Goal: Find specific page/section: Find specific page/section

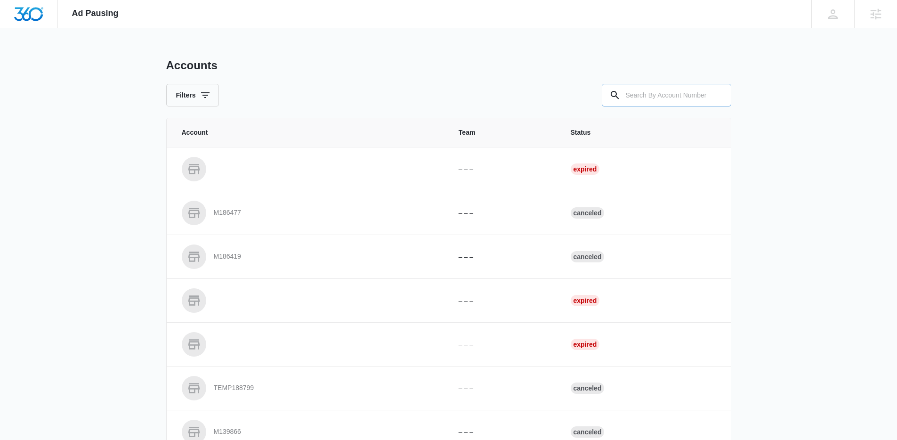
click at [602, 99] on input "text" at bounding box center [665, 95] width 129 height 23
paste input "M330605"
type input "M330605"
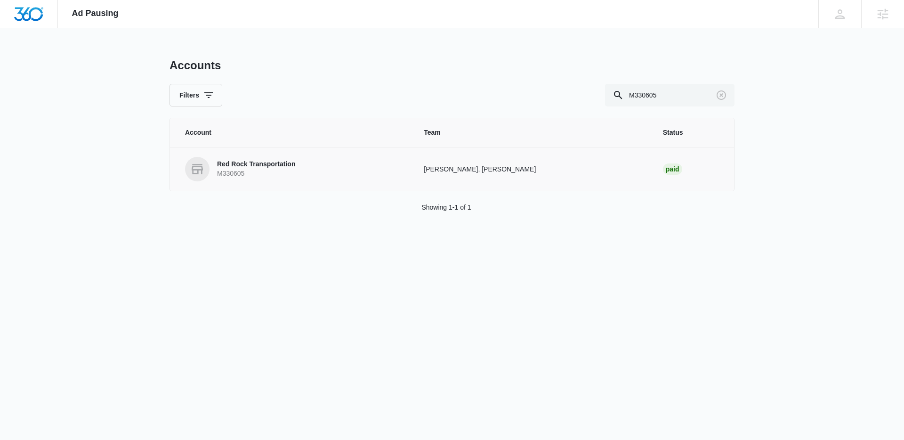
click at [243, 170] on p "M330605" at bounding box center [256, 173] width 78 height 9
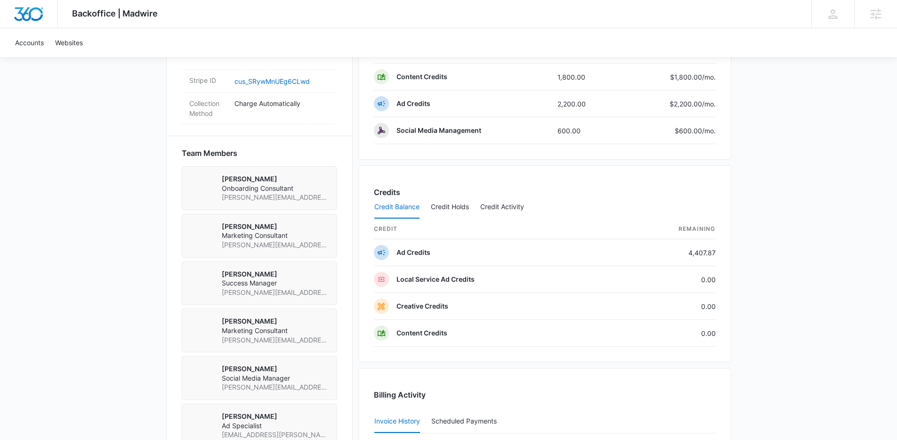
scroll to position [866, 0]
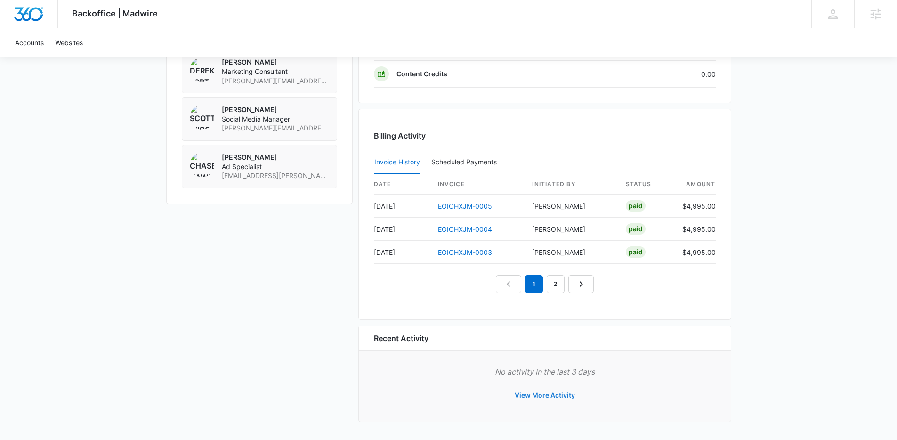
click at [566, 401] on button "View More Activity" at bounding box center [544, 395] width 79 height 23
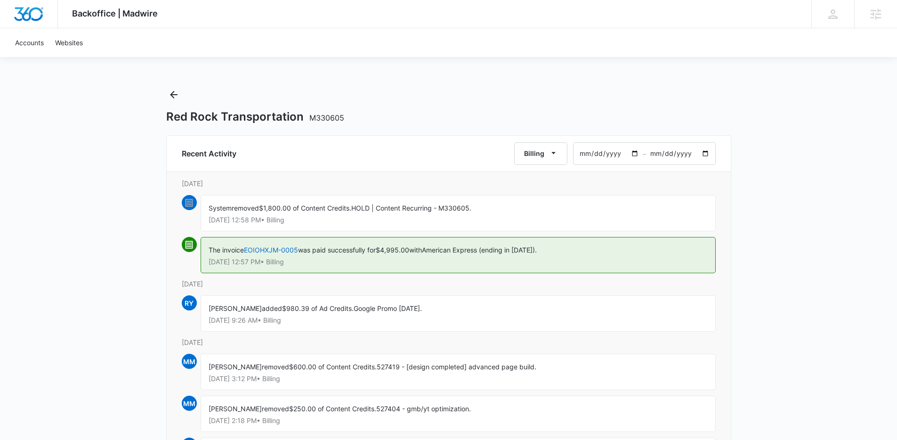
click at [182, 97] on div "Red Rock Transportation M330605" at bounding box center [448, 105] width 565 height 37
click at [180, 97] on button "Back" at bounding box center [173, 94] width 15 height 15
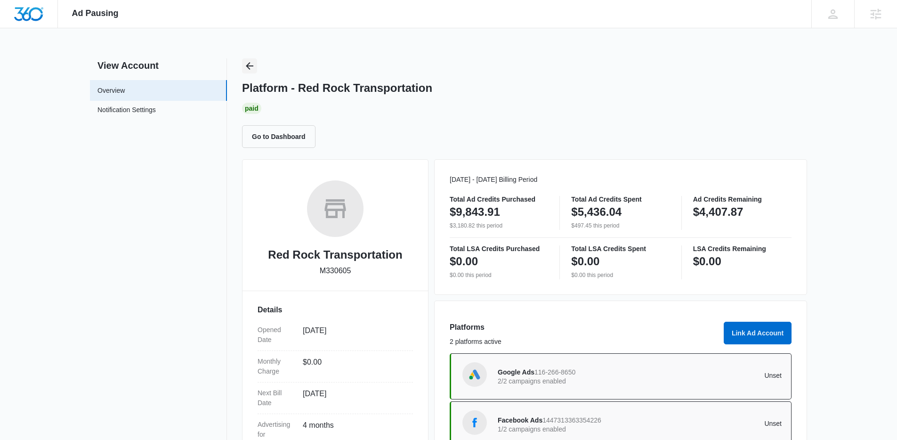
click at [257, 69] on div "Platform - Red Rock Transportation Paid Go to Dashboard" at bounding box center [524, 102] width 565 height 89
click at [248, 67] on icon "Back" at bounding box center [250, 66] width 8 height 8
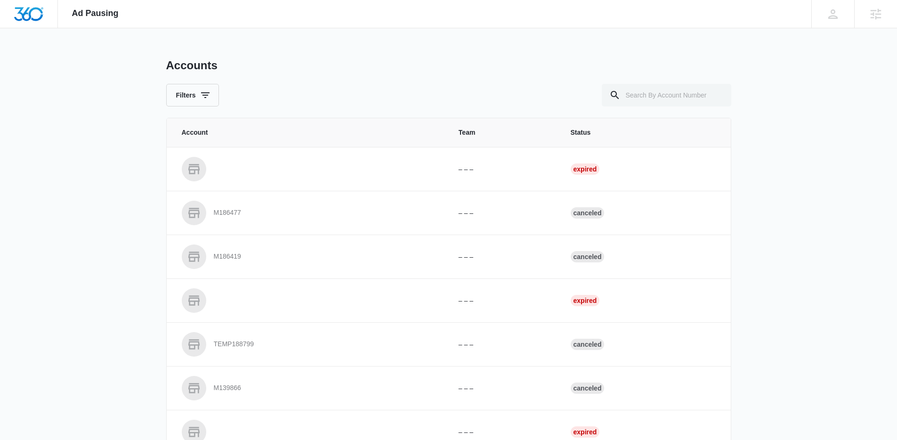
click at [694, 118] on th "Status" at bounding box center [644, 132] width 171 height 29
click at [675, 96] on input "text" at bounding box center [665, 95] width 129 height 23
paste input "M335470"
type input "M335470"
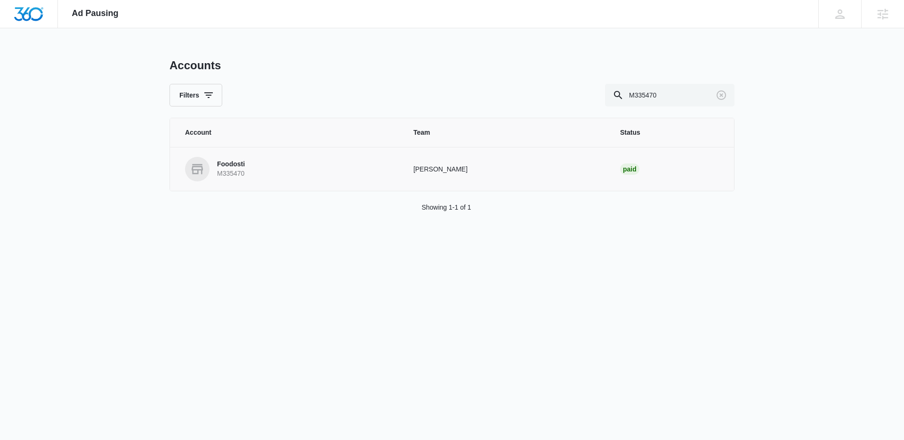
click at [252, 174] on link "Foodosti M335470" at bounding box center [288, 169] width 206 height 24
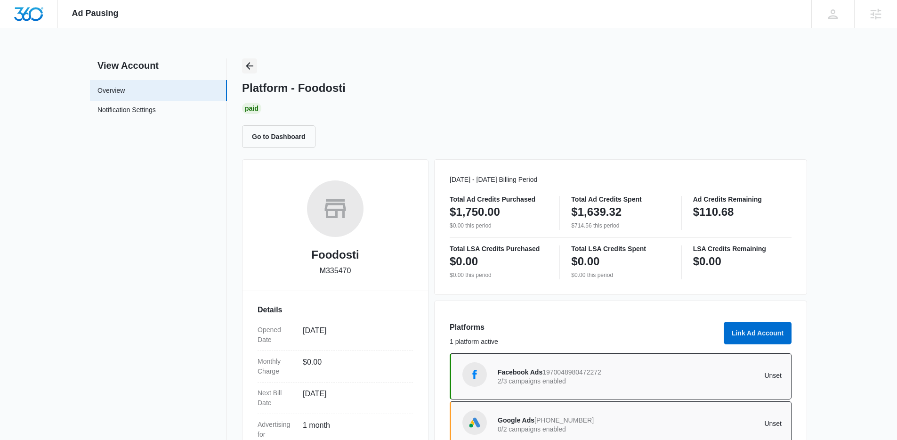
click at [243, 72] on button "Back" at bounding box center [249, 65] width 15 height 15
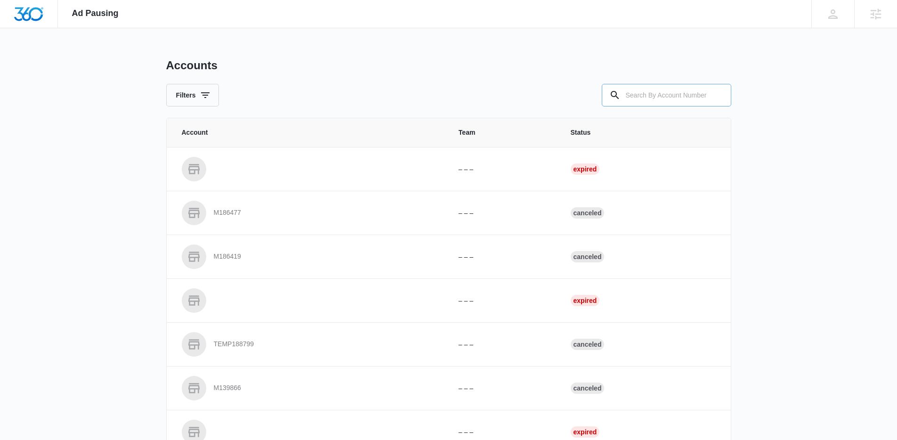
drag, startPoint x: 613, startPoint y: 96, endPoint x: 619, endPoint y: 97, distance: 6.7
click at [618, 97] on icon at bounding box center [614, 94] width 11 height 11
click at [635, 98] on input "text" at bounding box center [665, 95] width 129 height 23
paste input "M36204"
type input "M36204"
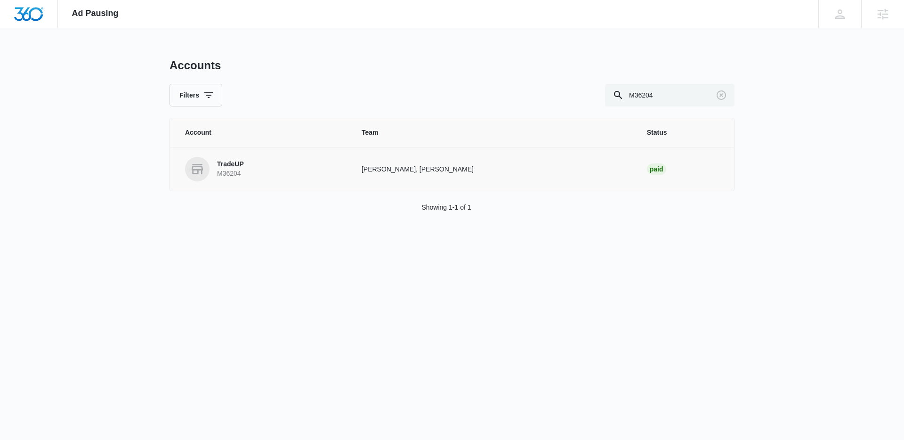
click at [246, 169] on link "TradeUP M36204" at bounding box center [262, 169] width 154 height 24
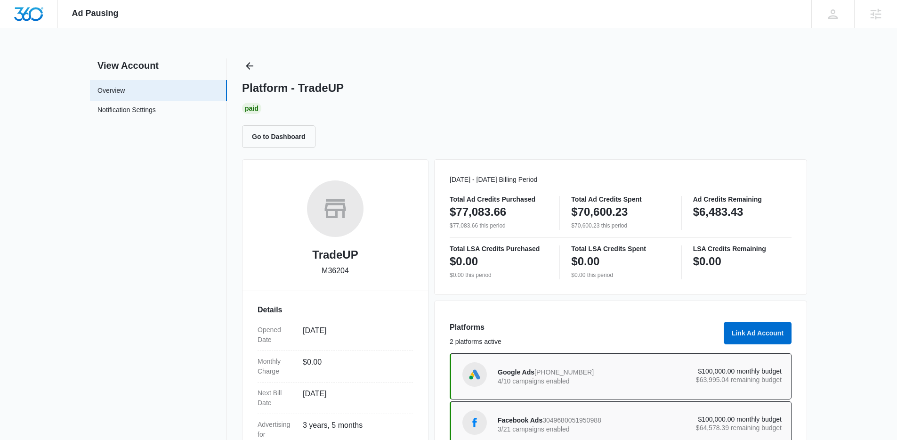
click at [240, 63] on div "View Account Overview Notification Settings 0 Platform - TradeUP Paid Go to Das…" at bounding box center [448, 306] width 717 height 497
click at [248, 61] on icon "Back" at bounding box center [249, 65] width 11 height 11
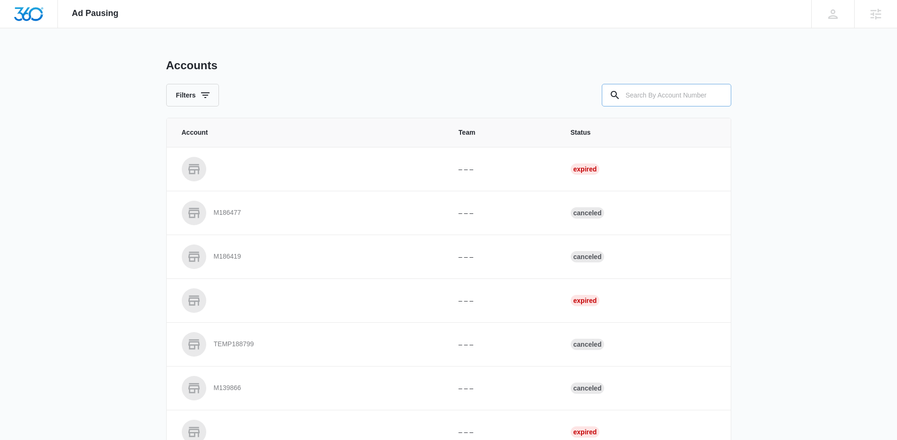
click at [727, 96] on input "text" at bounding box center [665, 95] width 129 height 23
type input "M332762"
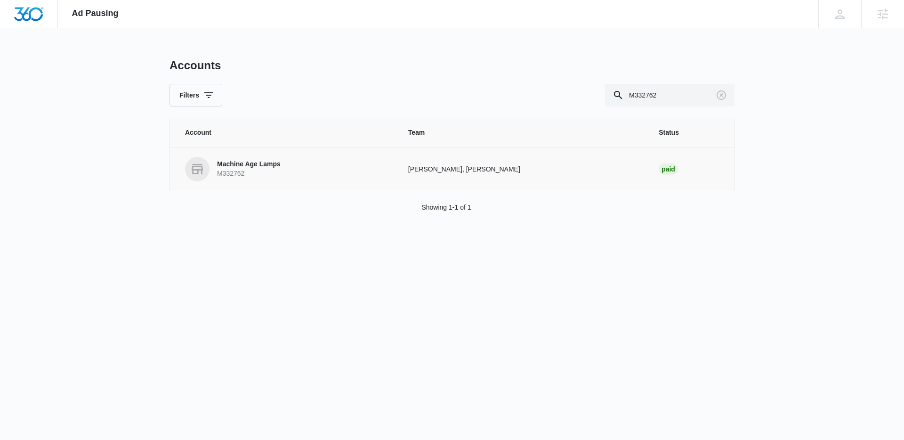
click at [301, 184] on td "Machine Age Lamps M332762" at bounding box center [283, 169] width 227 height 44
click at [297, 175] on link "Machine Age Lamps M332762" at bounding box center [285, 169] width 200 height 24
